Goal: Find specific page/section: Find specific page/section

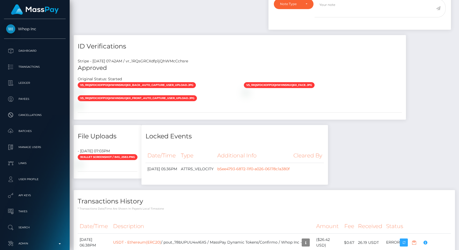
scroll to position [64, 119]
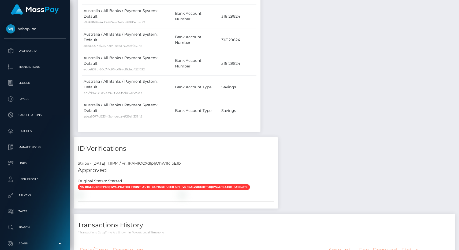
scroll to position [551, 0]
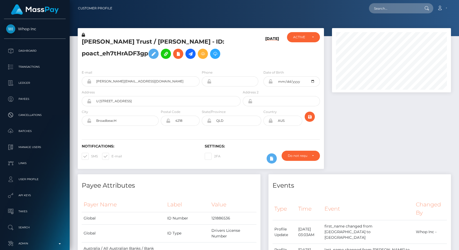
scroll to position [64, 119]
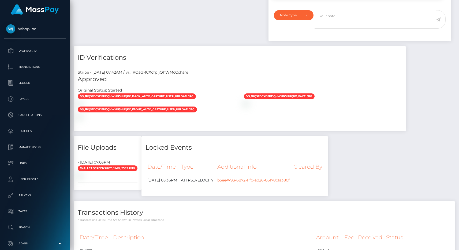
scroll to position [432, 0]
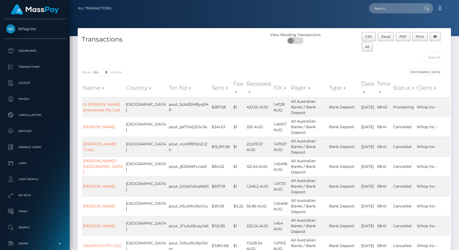
select select "250"
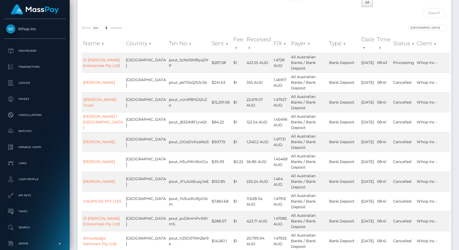
scroll to position [276, 0]
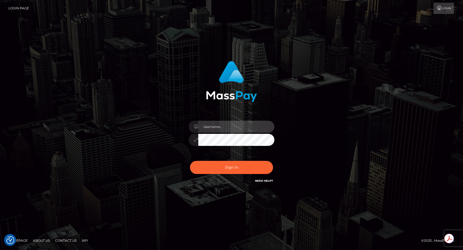
type input "egblue"
